Goal: Task Accomplishment & Management: Use online tool/utility

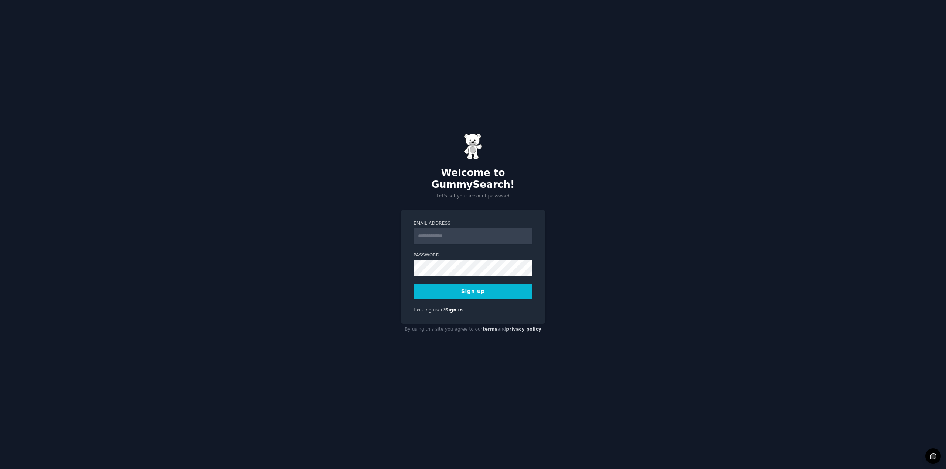
click at [462, 228] on input "Email Address" at bounding box center [472, 236] width 119 height 16
type input "**********"
click at [460, 287] on button "Sign up" at bounding box center [472, 292] width 119 height 16
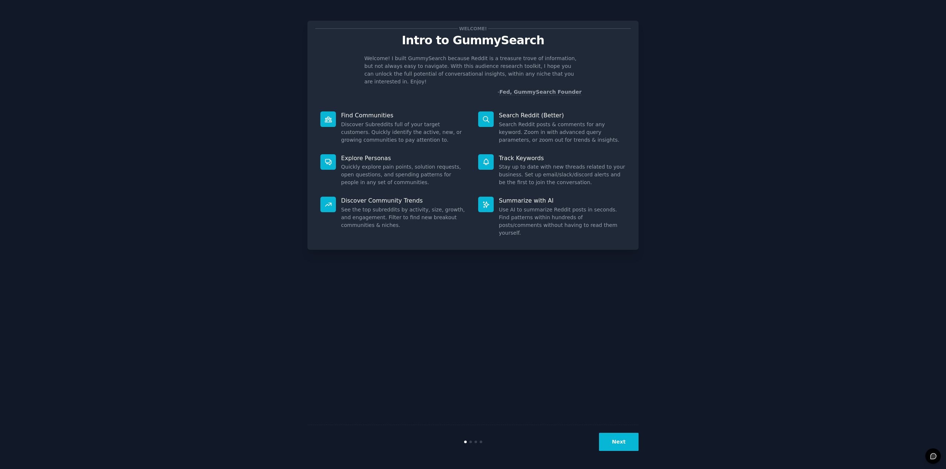
click at [610, 441] on button "Next" at bounding box center [619, 442] width 40 height 18
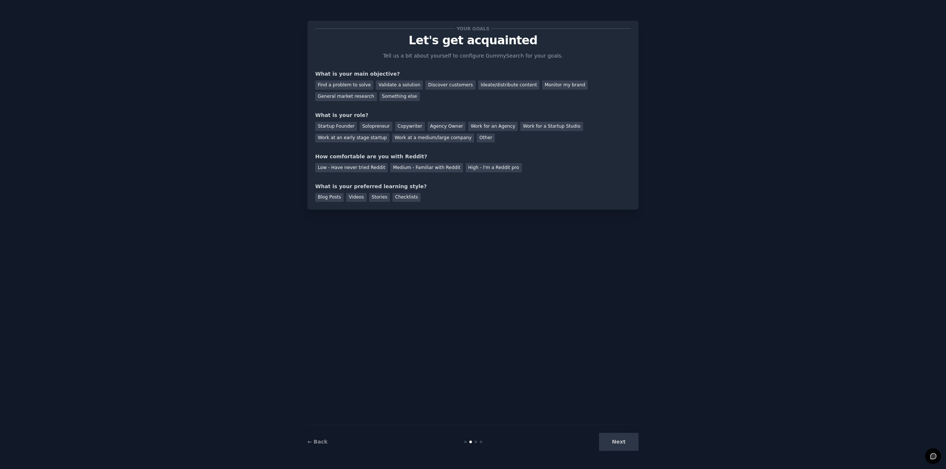
click at [611, 441] on div "Next" at bounding box center [583, 442] width 110 height 18
click at [400, 86] on div "Validate a solution" at bounding box center [399, 85] width 47 height 9
click at [325, 126] on div "Startup Founder" at bounding box center [336, 126] width 42 height 9
click at [329, 128] on div "Startup Founder" at bounding box center [336, 126] width 42 height 9
click at [404, 138] on div "Work at a medium/large company" at bounding box center [433, 138] width 82 height 9
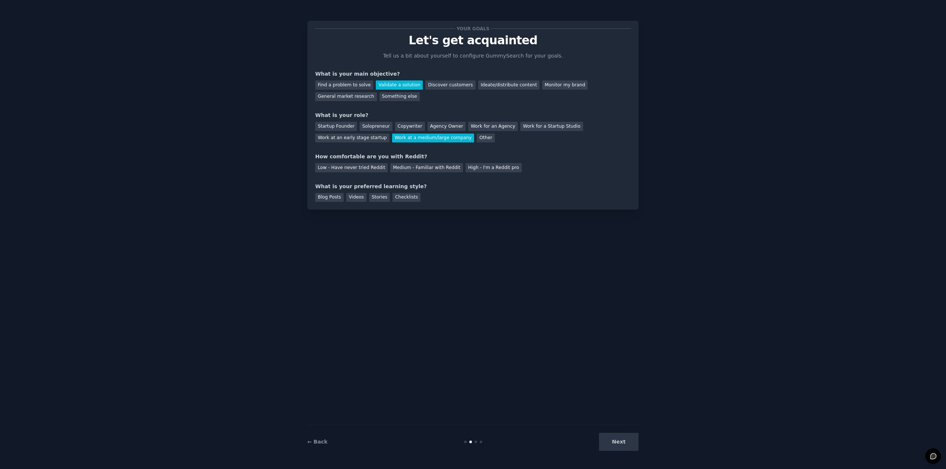
click at [390, 121] on div "Startup Founder Solopreneur Copywriter Agency Owner Work for an Agency Work for…" at bounding box center [472, 130] width 315 height 23
click at [390, 123] on div "Startup Founder Solopreneur Copywriter Agency Owner Work for an Agency Work for…" at bounding box center [472, 130] width 315 height 23
click at [391, 126] on div "Startup Founder Solopreneur Copywriter Agency Owner Work for an Agency Work for…" at bounding box center [472, 130] width 315 height 23
click at [395, 128] on div "Copywriter" at bounding box center [410, 126] width 30 height 9
click at [351, 169] on div "Low - Have never tried Reddit" at bounding box center [351, 167] width 72 height 9
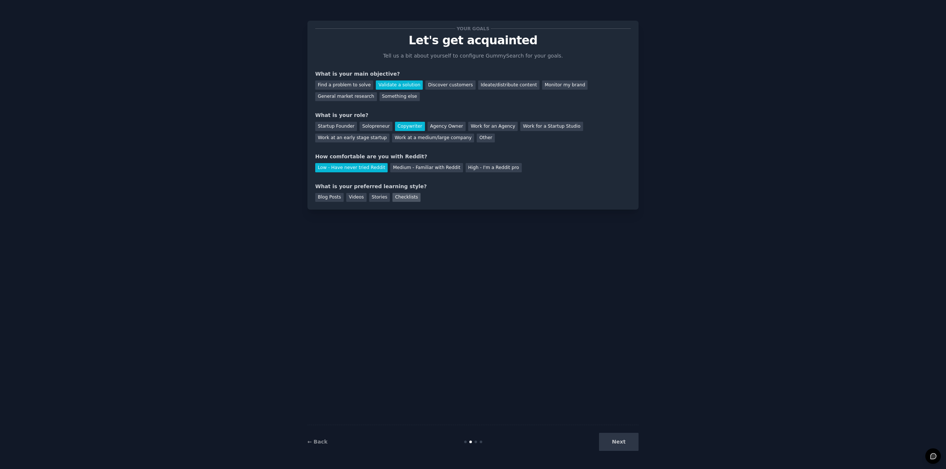
click at [405, 199] on div "Checklists" at bounding box center [406, 197] width 28 height 9
click at [435, 129] on div "Agency Owner" at bounding box center [446, 126] width 38 height 9
click at [473, 130] on div "Work for an Agency" at bounding box center [492, 126] width 49 height 9
click at [477, 141] on div "Other" at bounding box center [485, 138] width 18 height 9
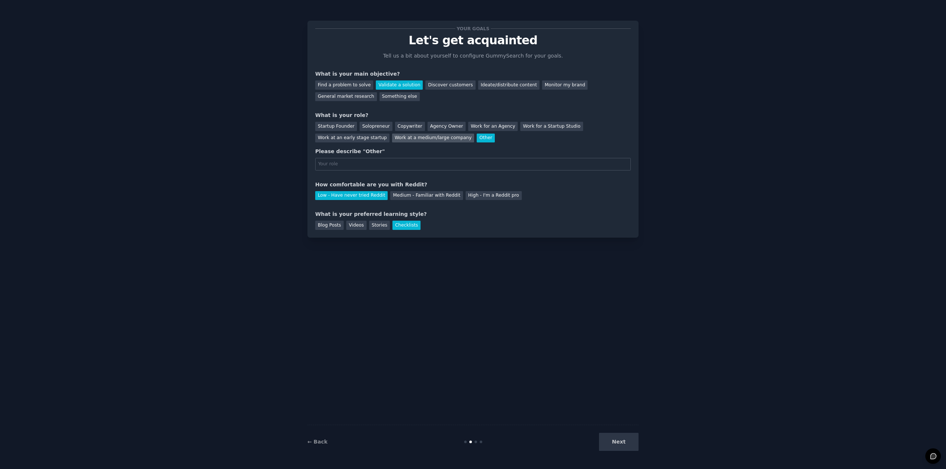
click at [436, 140] on div "Work at a medium/large company" at bounding box center [433, 138] width 82 height 9
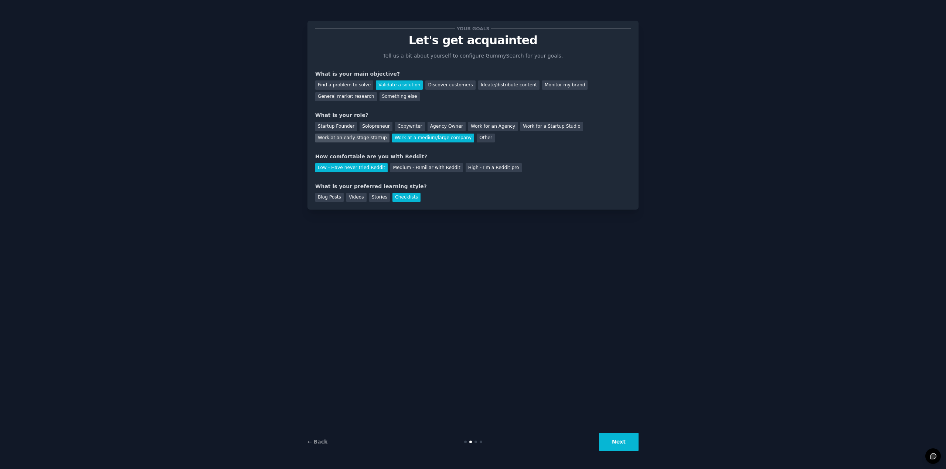
click at [334, 134] on div "Work at an early stage startup" at bounding box center [352, 138] width 74 height 9
click at [627, 443] on button "Next" at bounding box center [619, 442] width 40 height 18
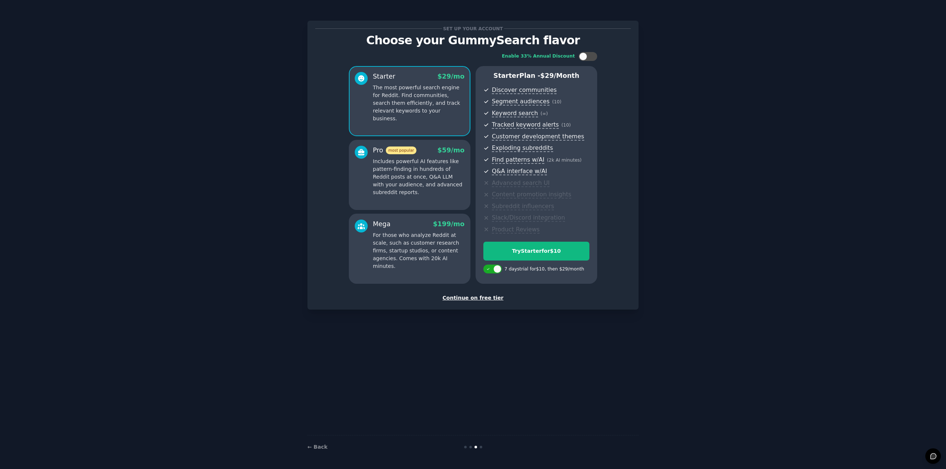
click at [478, 299] on div "Continue on free tier" at bounding box center [472, 298] width 315 height 8
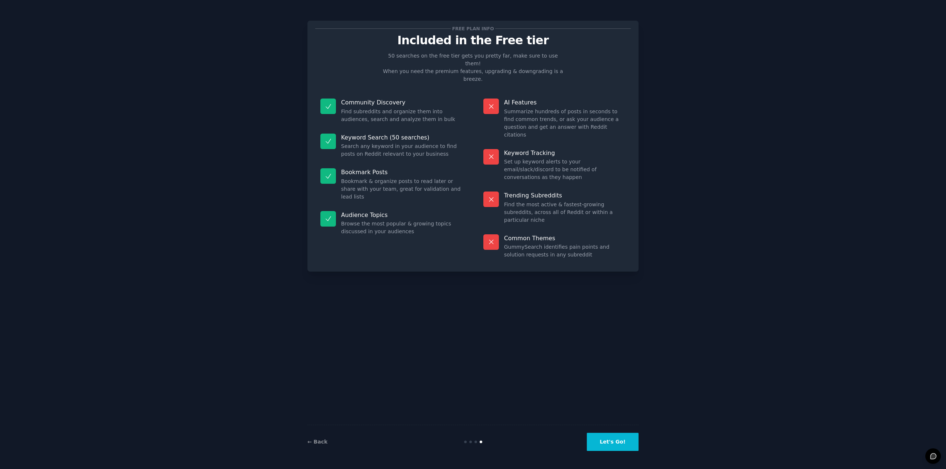
click at [615, 442] on button "Let's Go!" at bounding box center [613, 442] width 52 height 18
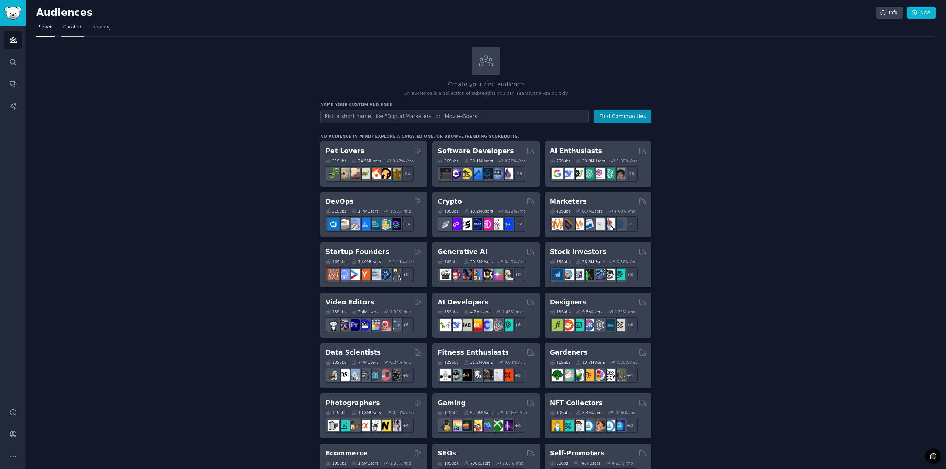
click at [73, 31] on link "Curated" at bounding box center [72, 28] width 23 height 15
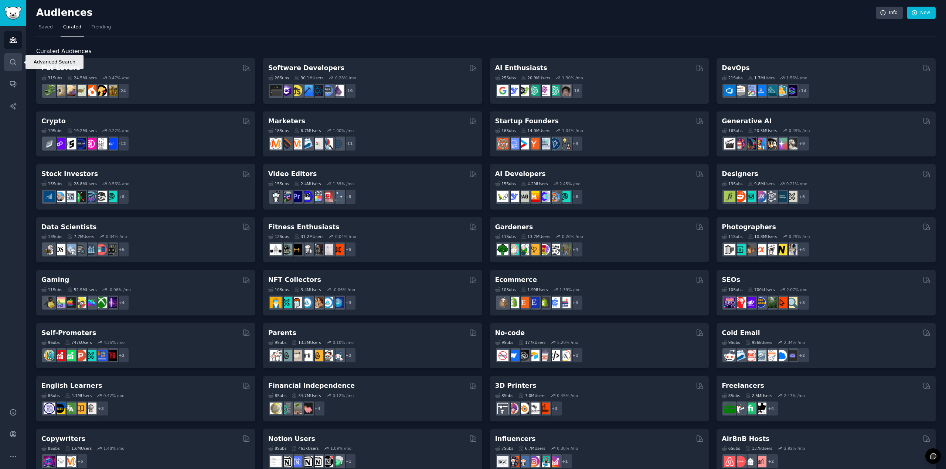
click at [17, 62] on link "Search" at bounding box center [13, 62] width 18 height 18
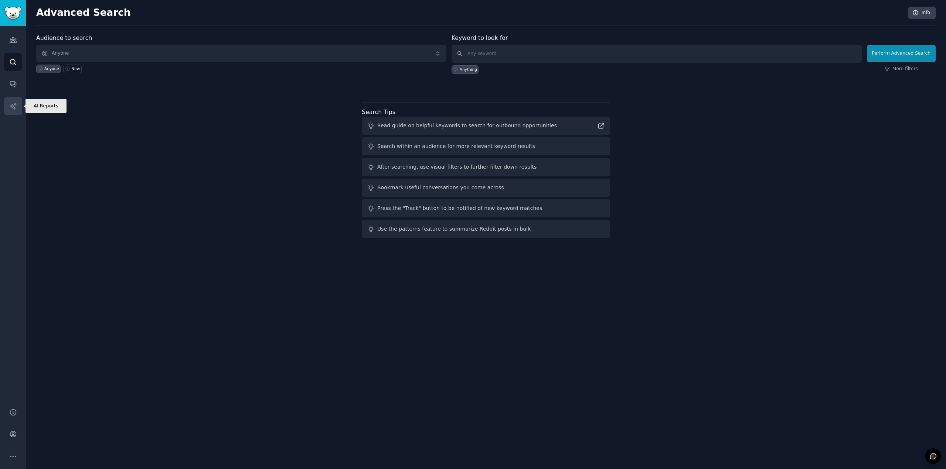
click at [17, 106] on link "AI Reports" at bounding box center [13, 106] width 18 height 18
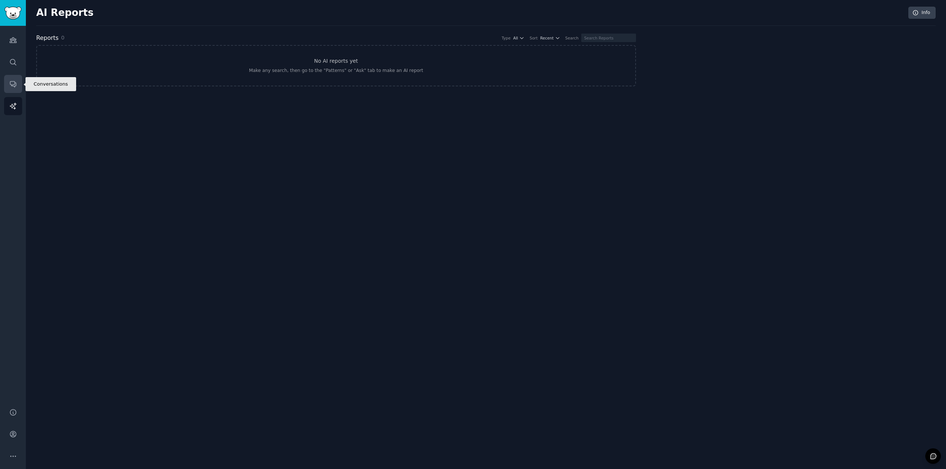
click at [13, 85] on icon "Sidebar" at bounding box center [13, 84] width 8 height 8
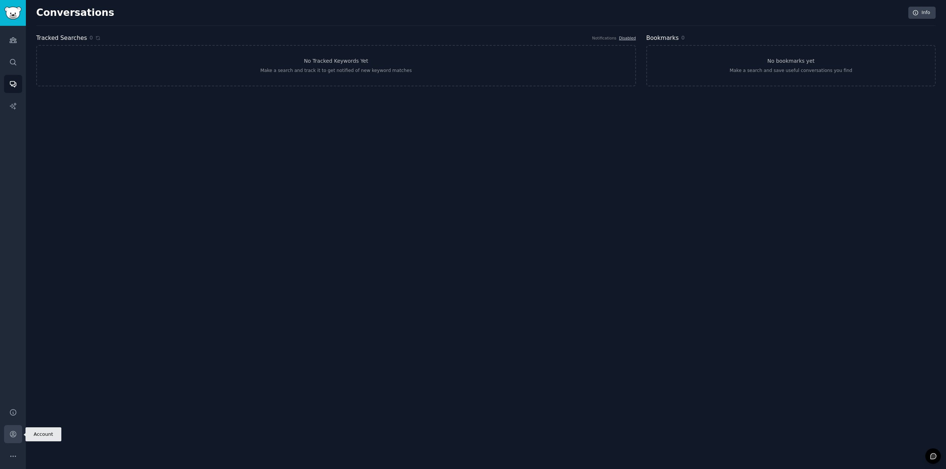
click at [11, 432] on icon "Sidebar" at bounding box center [13, 435] width 8 height 8
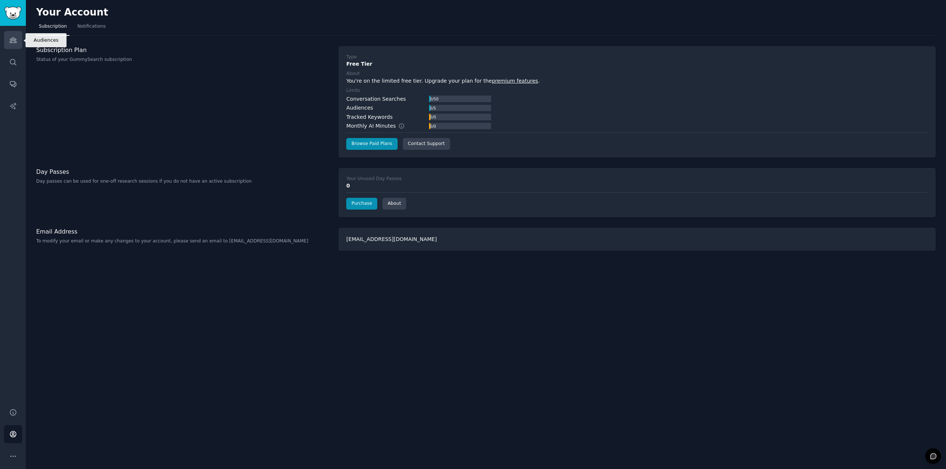
click at [15, 41] on icon "Sidebar" at bounding box center [13, 40] width 8 height 8
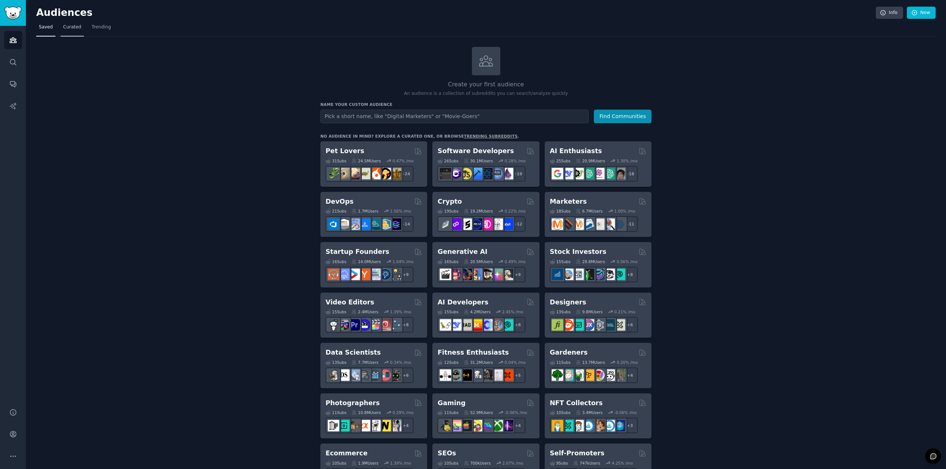
click at [69, 31] on link "Curated" at bounding box center [72, 28] width 23 height 15
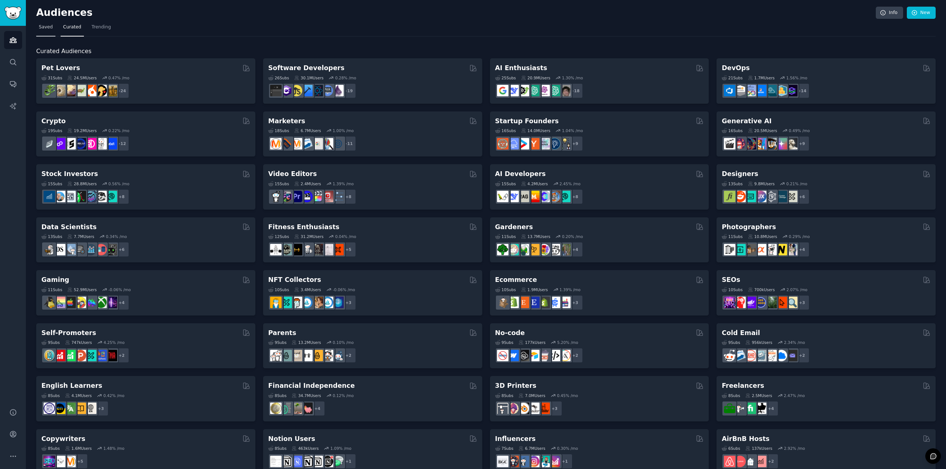
click at [45, 29] on span "Saved" at bounding box center [46, 27] width 14 height 7
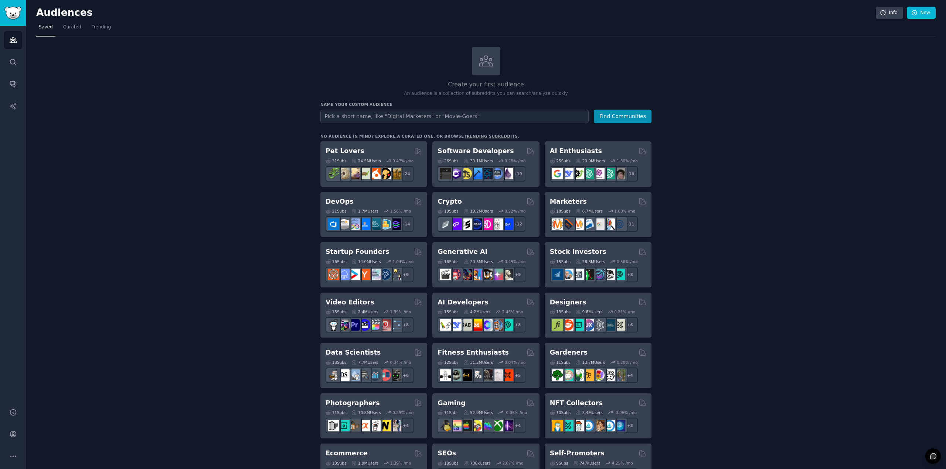
click at [428, 120] on input "text" at bounding box center [454, 117] width 268 height 14
click at [594, 110] on button "Find Communities" at bounding box center [623, 117] width 58 height 14
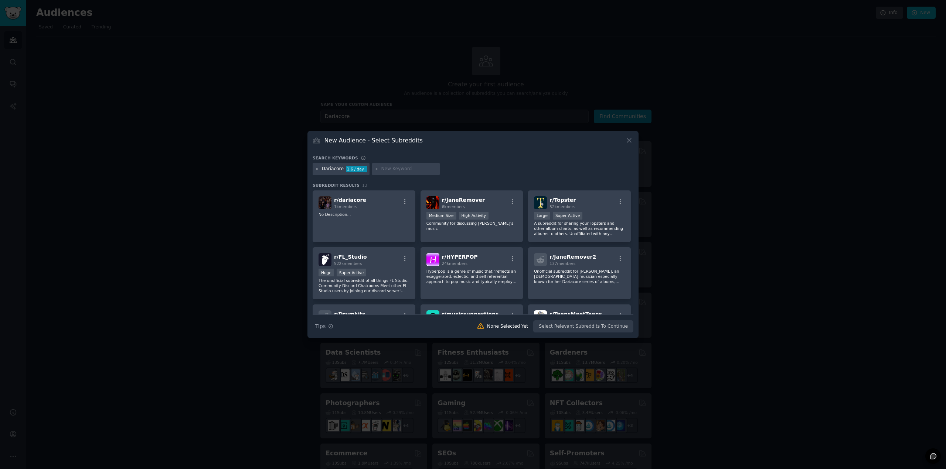
click at [633, 141] on button at bounding box center [629, 140] width 8 height 8
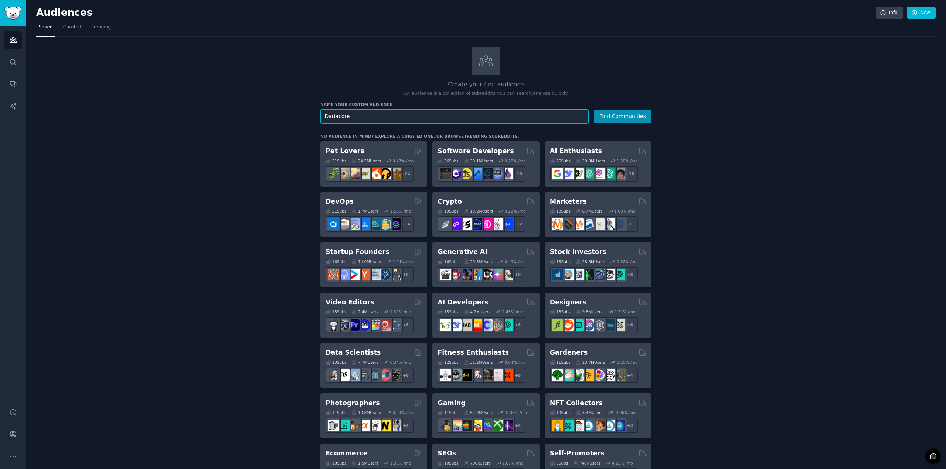
drag, startPoint x: 428, startPoint y: 120, endPoint x: 189, endPoint y: 119, distance: 238.2
click at [189, 119] on div "Create your first audience An audience is a collection of subreddits you can se…" at bounding box center [485, 449] width 899 height 804
type input "D"
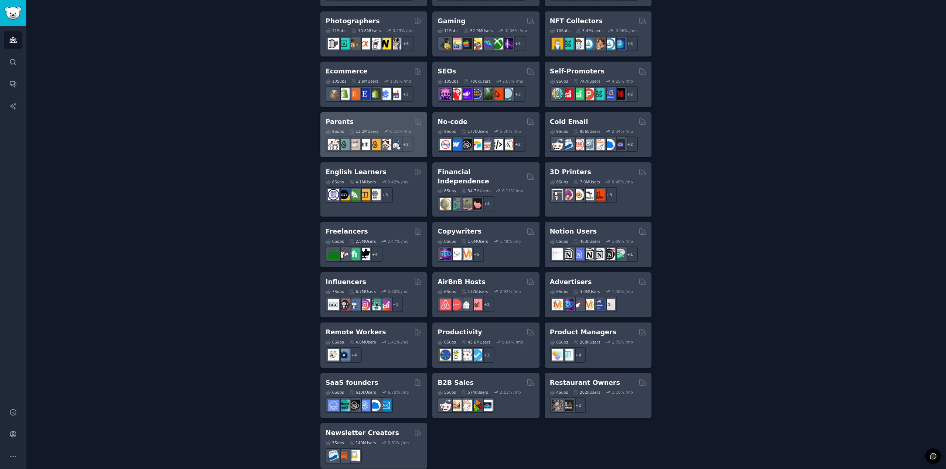
scroll to position [383, 0]
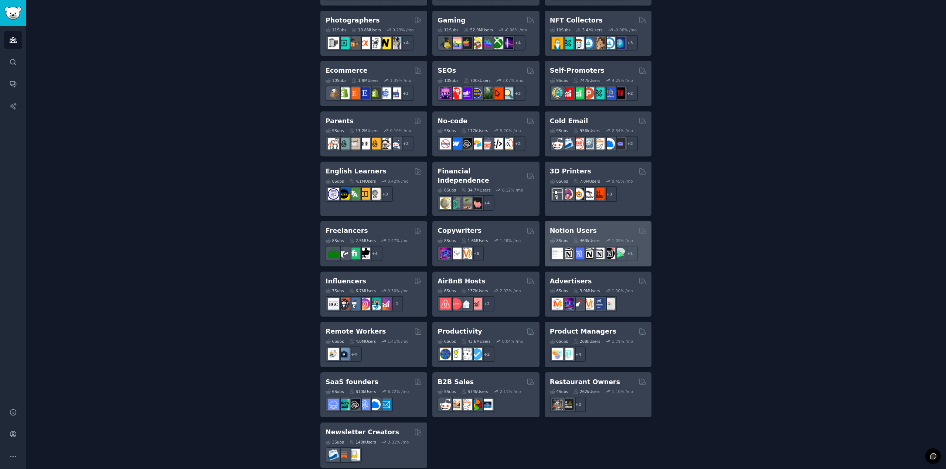
click at [567, 236] on div "8 Sub s 463k Users 1.09 % /mo r/Notiontemplates + 1" at bounding box center [598, 249] width 96 height 26
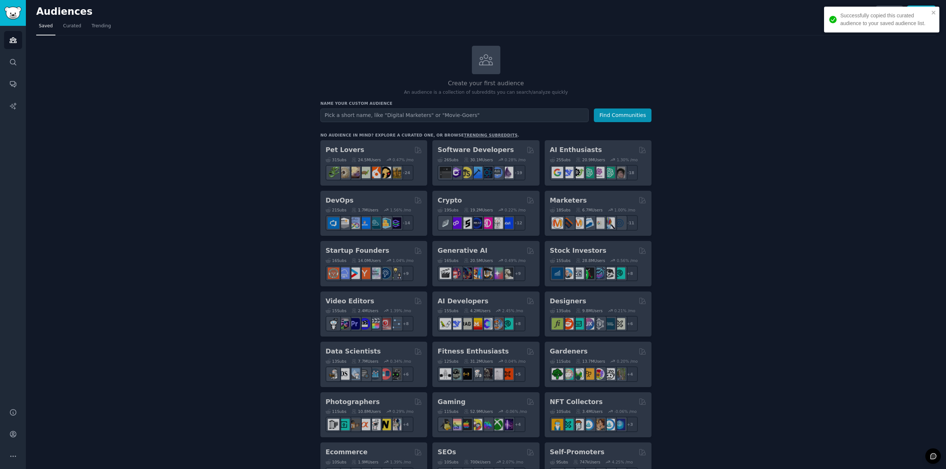
scroll to position [0, 0]
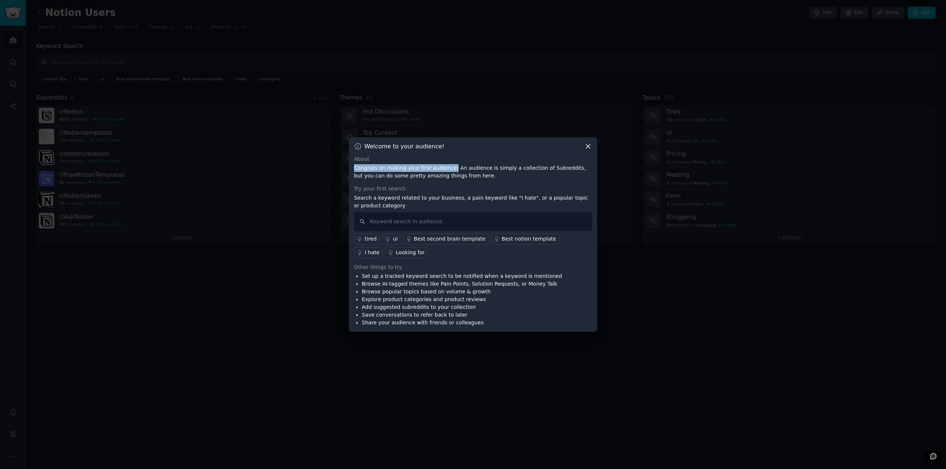
drag, startPoint x: 352, startPoint y: 168, endPoint x: 454, endPoint y: 169, distance: 101.6
click at [454, 169] on div "Welcome to your audience! About Congrats on making your first audience! An audi…" at bounding box center [473, 234] width 248 height 195
click at [454, 169] on p "Congrats on making your first audience! An audience is simply a collection of S…" at bounding box center [473, 172] width 238 height 16
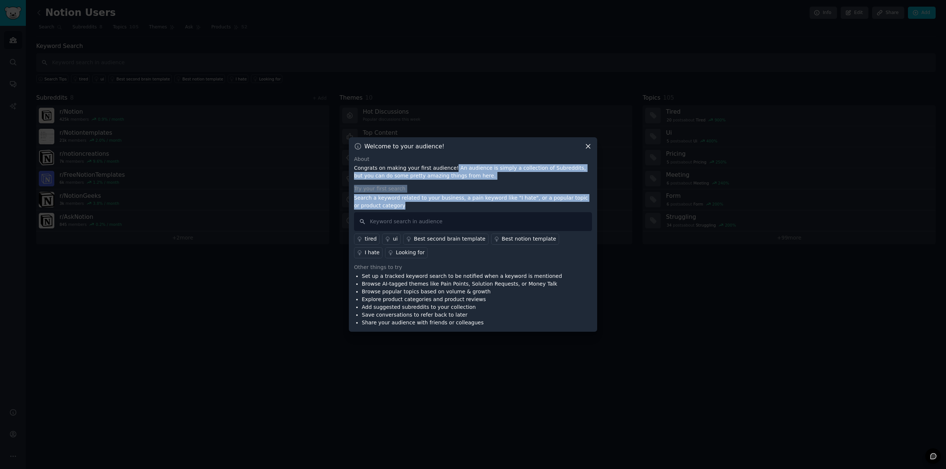
drag, startPoint x: 454, startPoint y: 169, endPoint x: 482, endPoint y: 206, distance: 47.0
click at [482, 206] on div "About Congrats on making your first audience! An audience is simply a collectio…" at bounding box center [473, 242] width 238 height 172
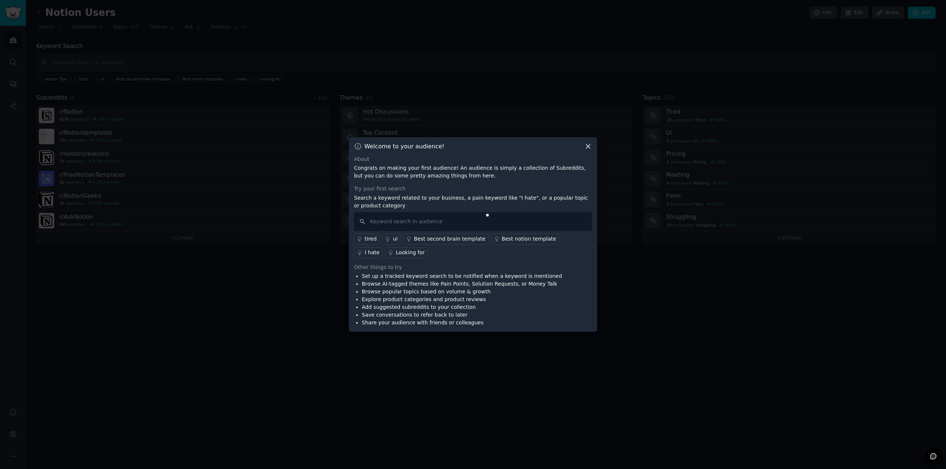
click at [431, 264] on div "Other things to try" at bounding box center [473, 268] width 238 height 8
click at [512, 220] on input "text" at bounding box center [473, 221] width 238 height 19
click at [529, 242] on div "Best notion template" at bounding box center [529, 239] width 54 height 8
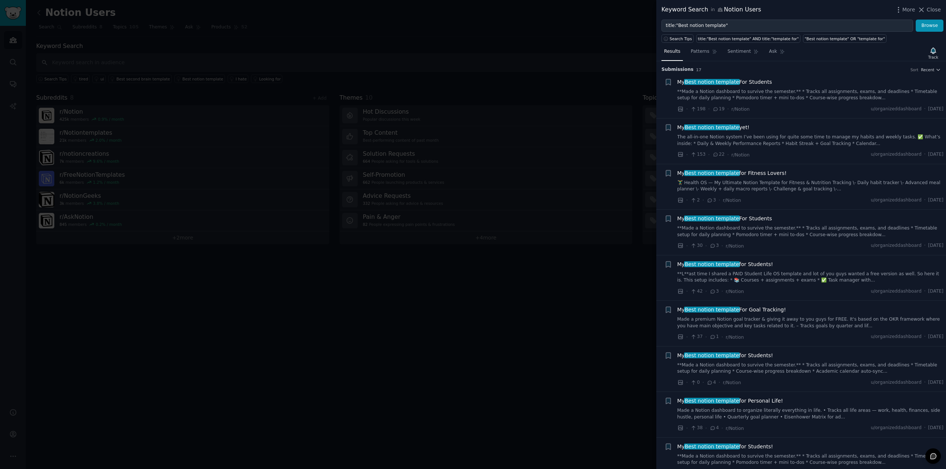
click at [717, 99] on link "**Made a Notion dashboard to survive the semester.** * Tracks all assignments, …" at bounding box center [810, 95] width 266 height 13
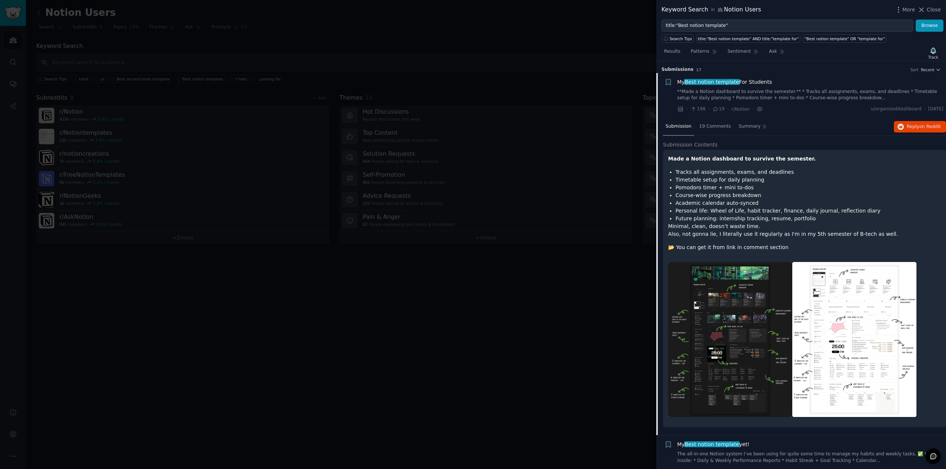
scroll to position [12, 0]
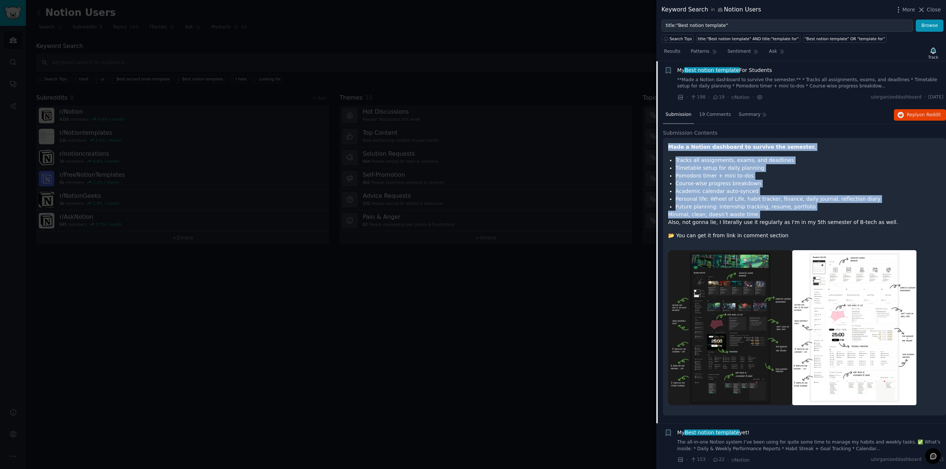
drag, startPoint x: 666, startPoint y: 147, endPoint x: 841, endPoint y: 214, distance: 186.9
click at [841, 214] on div "Made a Notion dashboard to survive the semester. Tracks all assignments, exams,…" at bounding box center [804, 277] width 283 height 278
click at [841, 214] on p "Minimal, clean, doesn’t waste time. Also, not gonna lie, I literally use it reg…" at bounding box center [804, 219] width 273 height 16
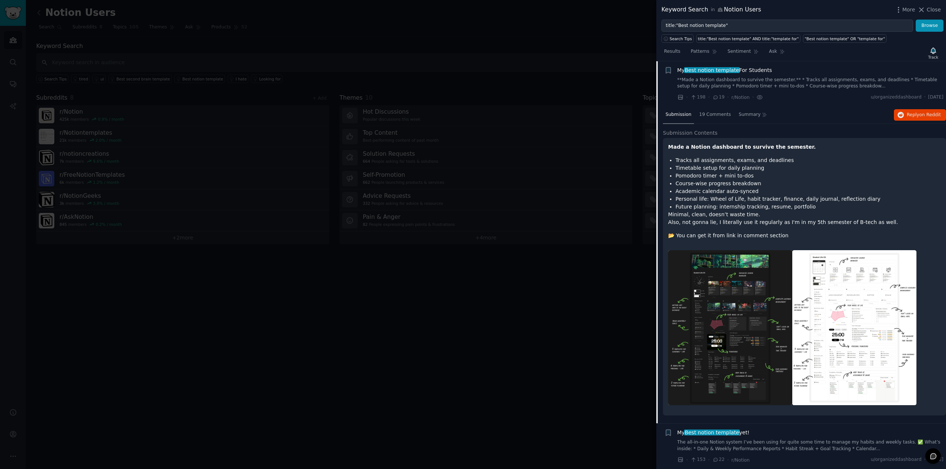
scroll to position [74, 0]
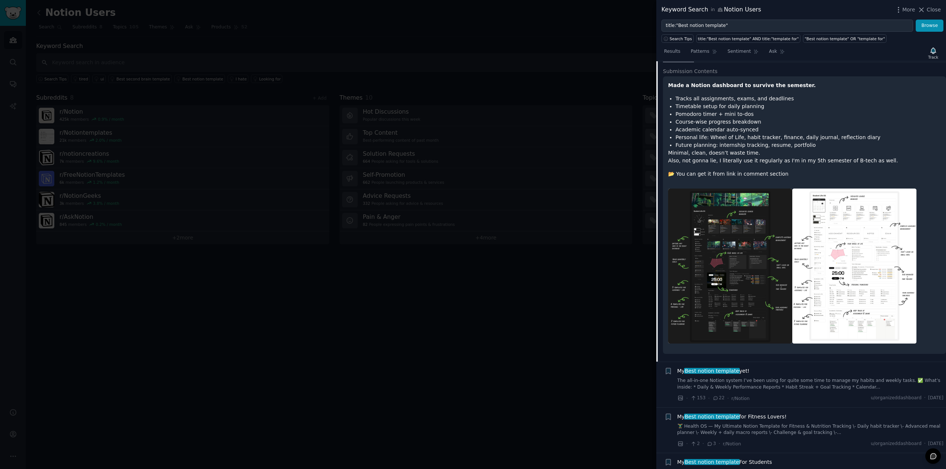
click at [841, 257] on img at bounding box center [854, 266] width 124 height 155
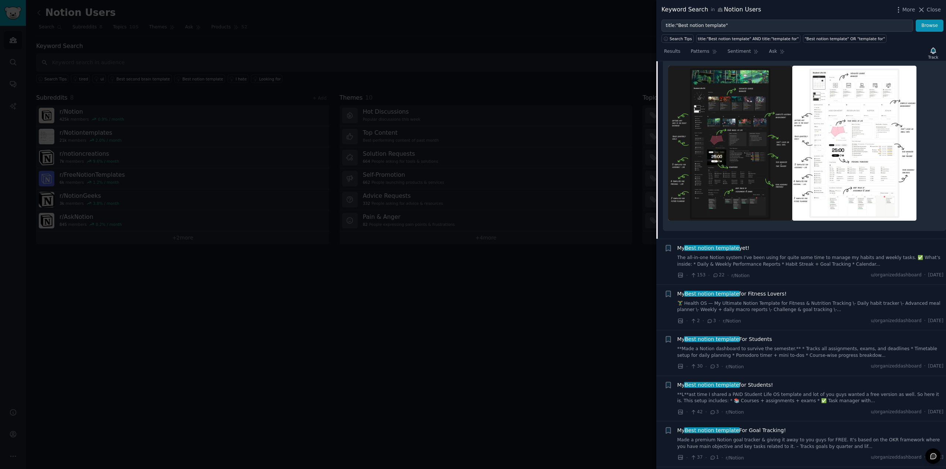
click at [740, 265] on link "The all-in-one Notion system I’ve been using for quite some time to manage my h…" at bounding box center [810, 261] width 266 height 13
